Goal: Transaction & Acquisition: Purchase product/service

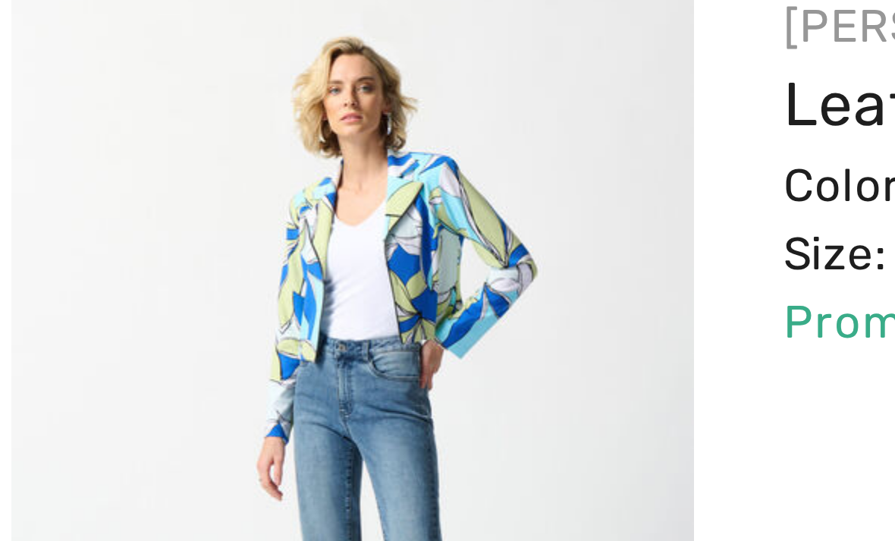
scroll to position [8, 0]
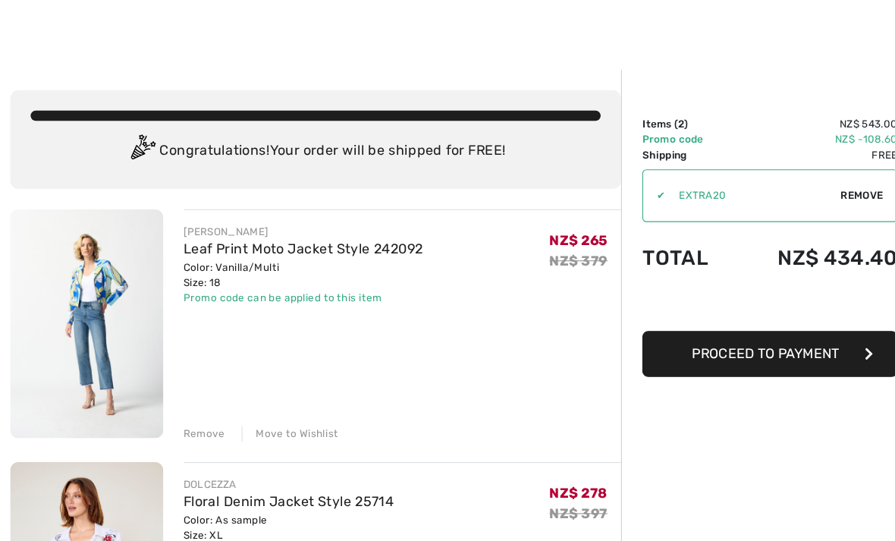
click at [186, 389] on div "Remove" at bounding box center [182, 392] width 37 height 14
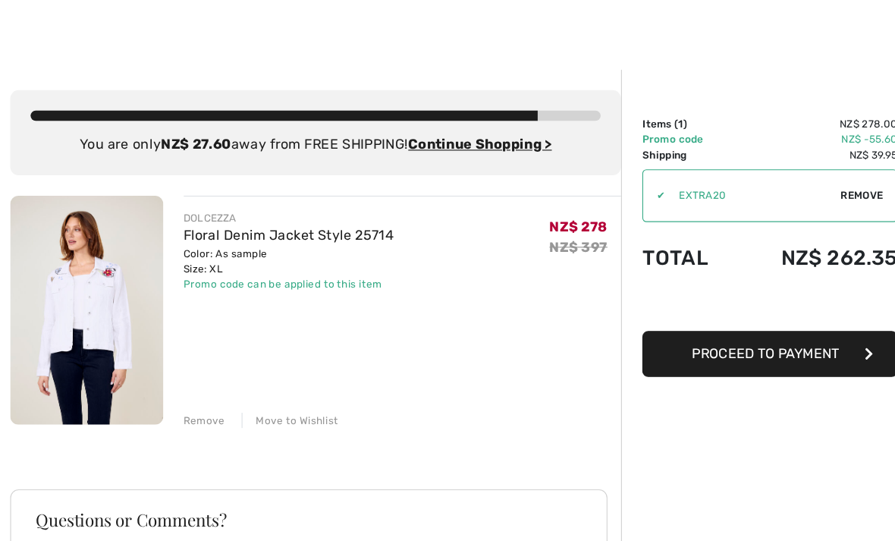
scroll to position [0, 0]
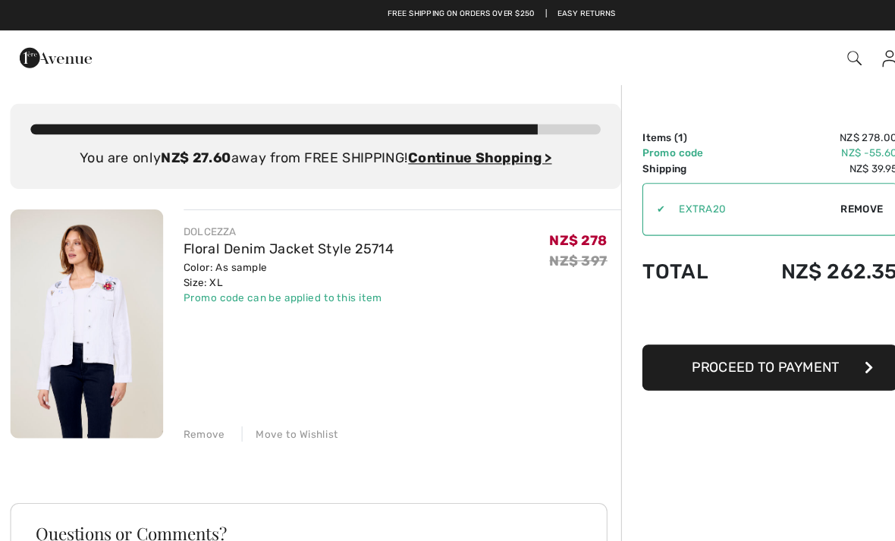
click at [96, 302] on img at bounding box center [77, 289] width 137 height 204
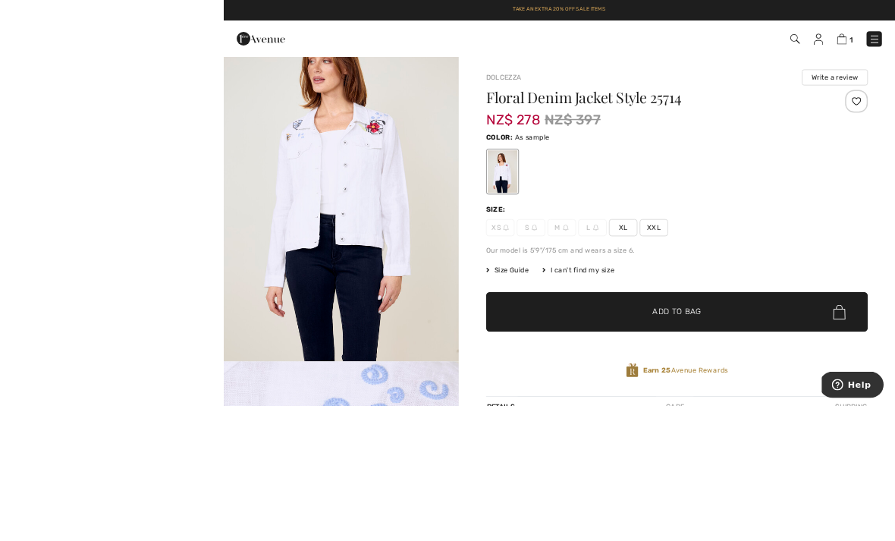
scroll to position [20, 0]
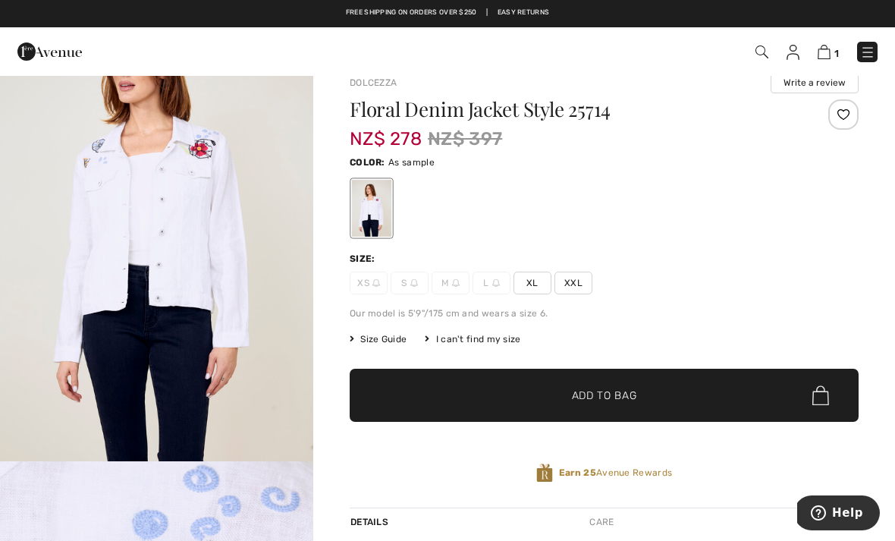
click at [244, 307] on img "1 / 4" at bounding box center [156, 226] width 313 height 470
